Goal: Transaction & Acquisition: Purchase product/service

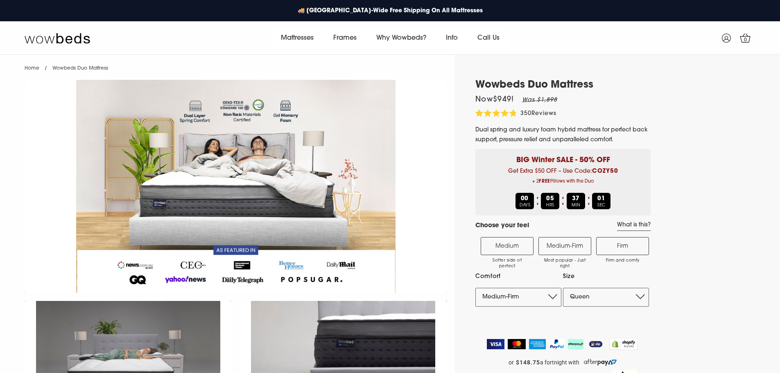
select select "Medium-Firm"
select select "Queen"
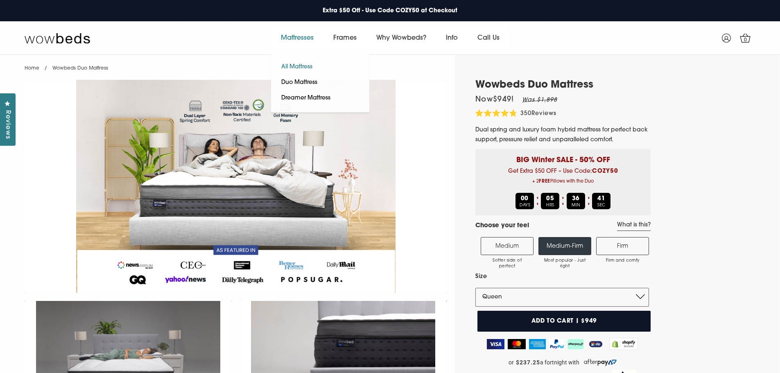
click at [299, 66] on link "All Mattress" at bounding box center [297, 67] width 52 height 16
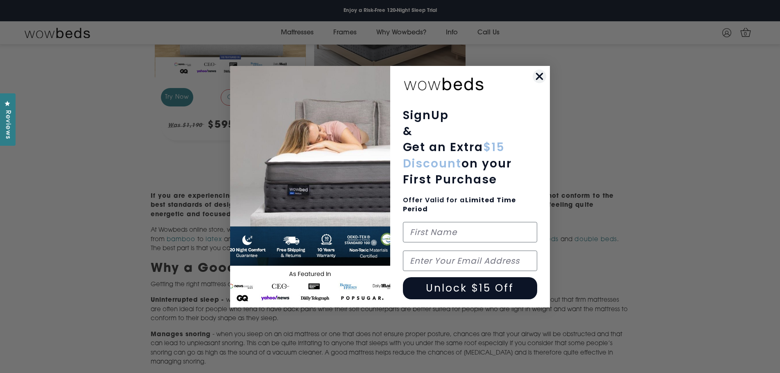
scroll to position [318, 0]
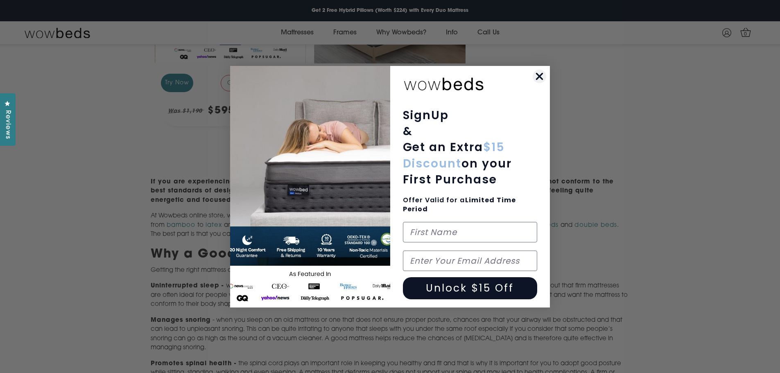
click at [538, 72] on circle "Close dialog" at bounding box center [540, 76] width 14 height 14
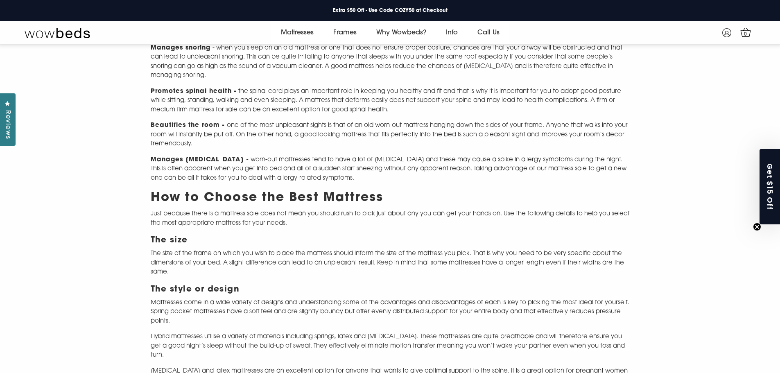
scroll to position [604, 0]
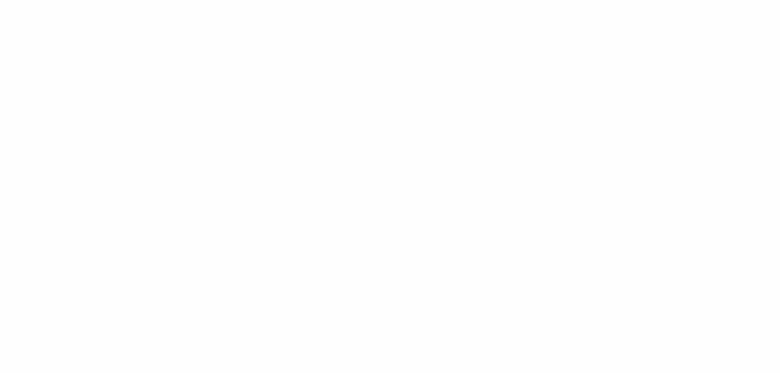
select select "Medium-Firm"
select select "Queen"
